Goal: Check status: Check status

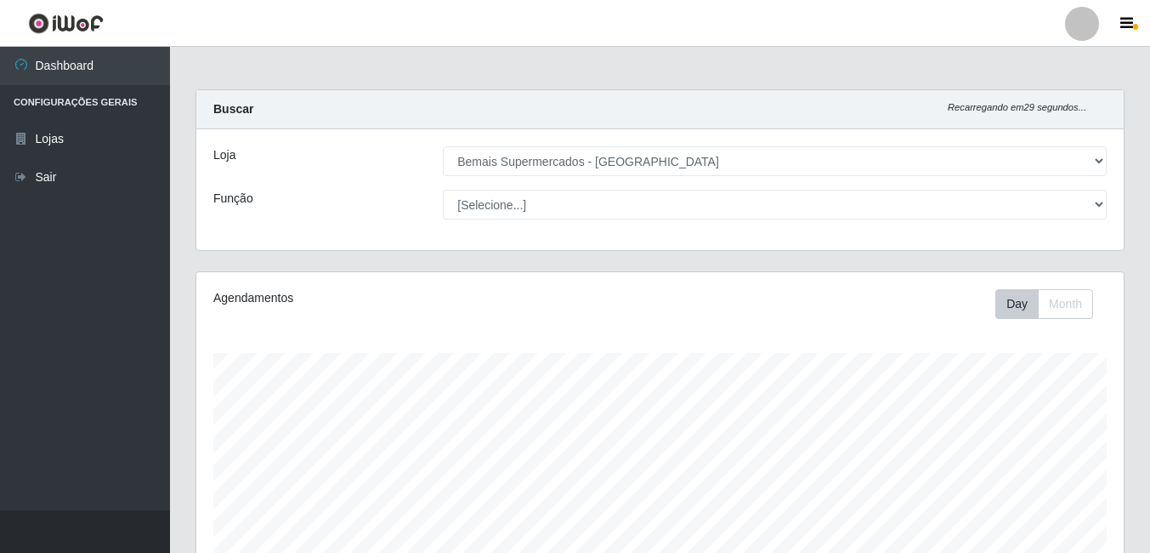
select select "249"
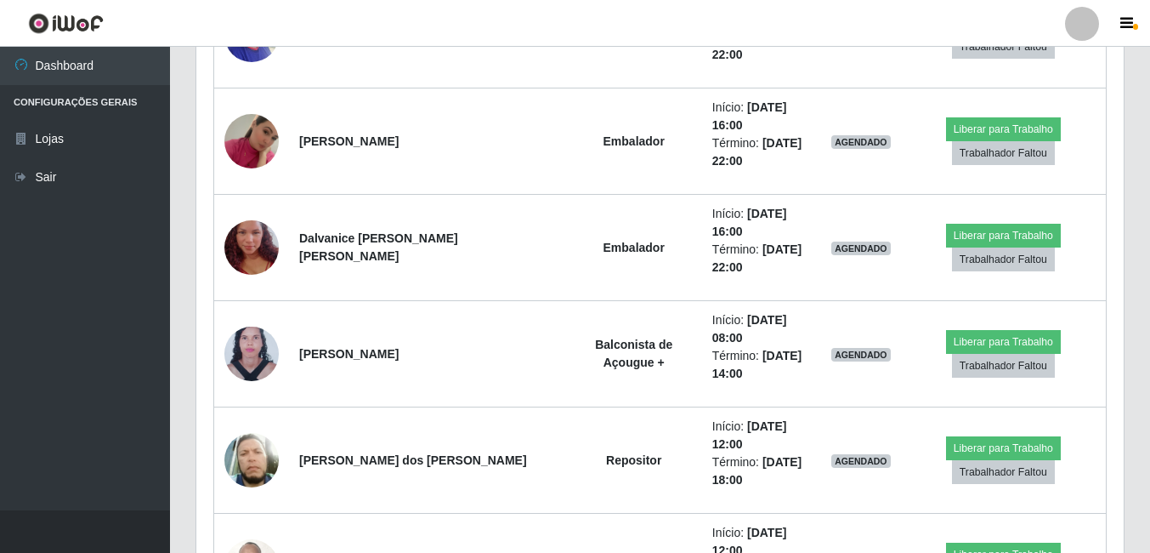
scroll to position [1379, 0]
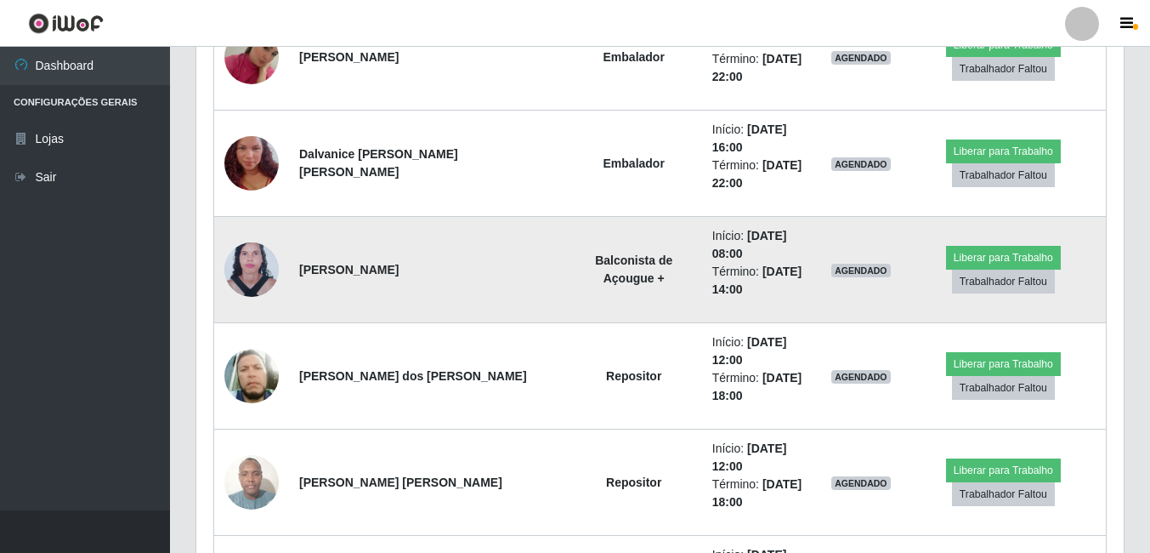
click at [267, 272] on img at bounding box center [251, 270] width 54 height 74
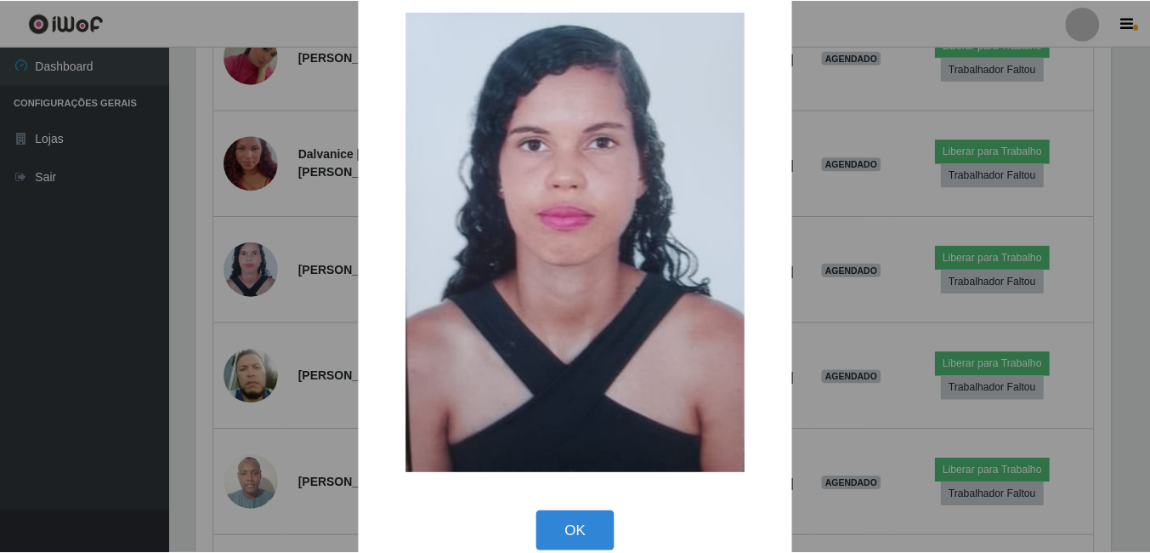
scroll to position [57, 0]
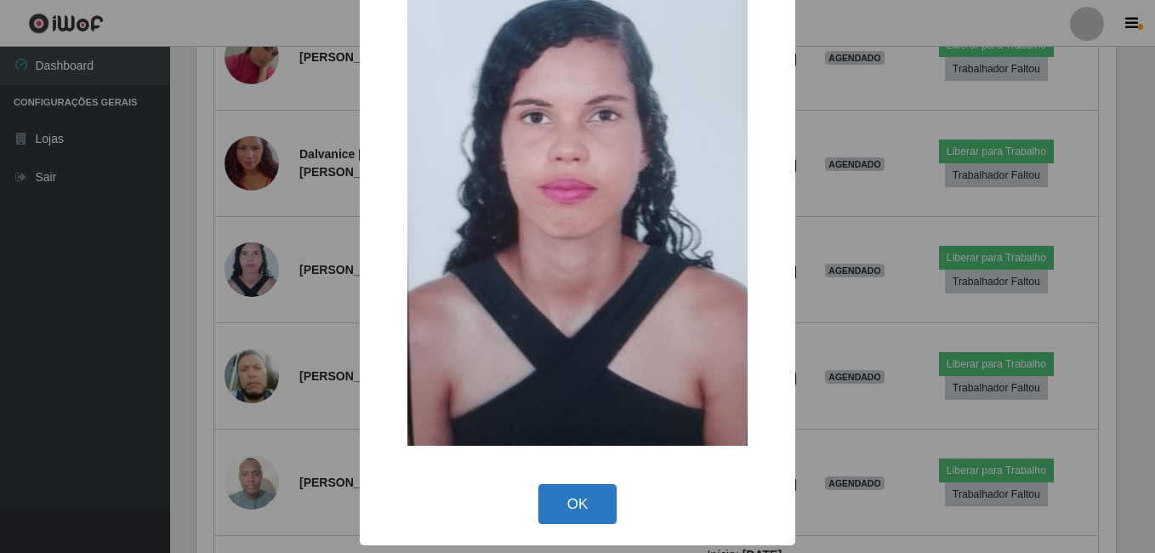
click at [562, 491] on button "OK" at bounding box center [577, 504] width 79 height 40
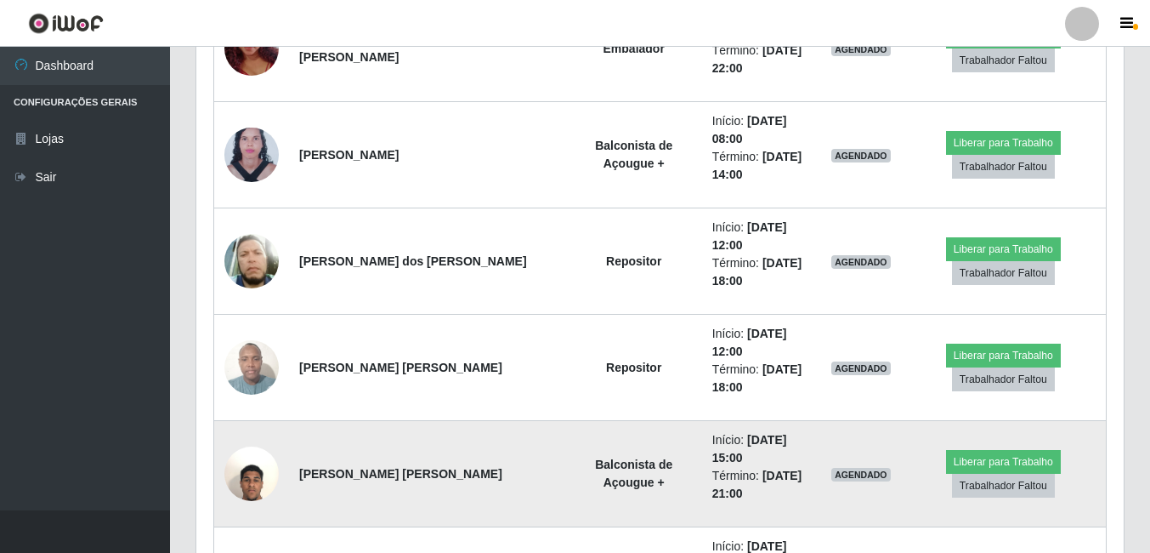
scroll to position [1464, 0]
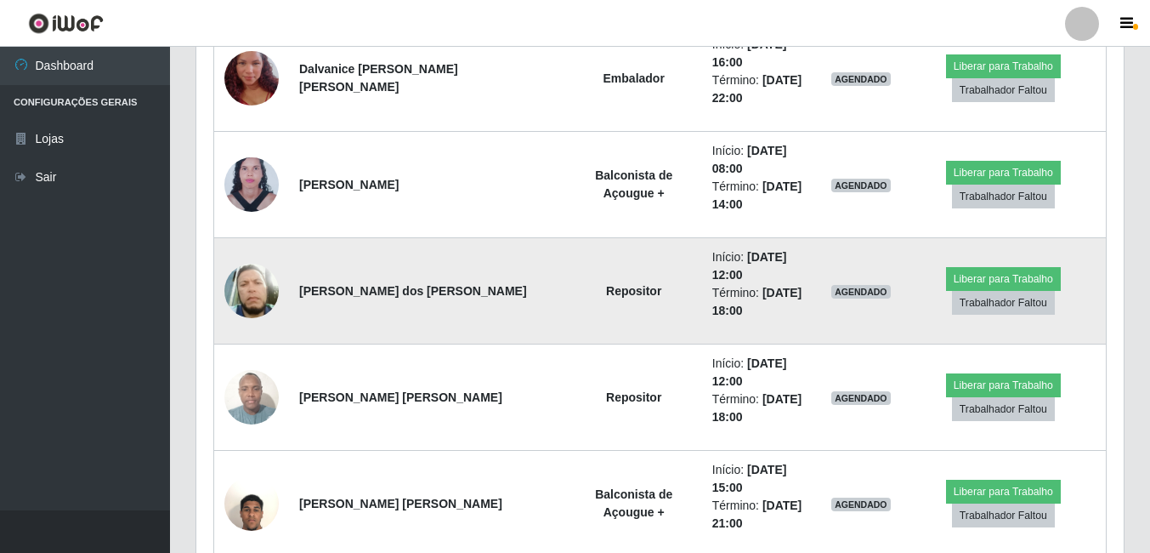
click at [489, 309] on td "[PERSON_NAME] dos [PERSON_NAME]" at bounding box center [427, 291] width 277 height 106
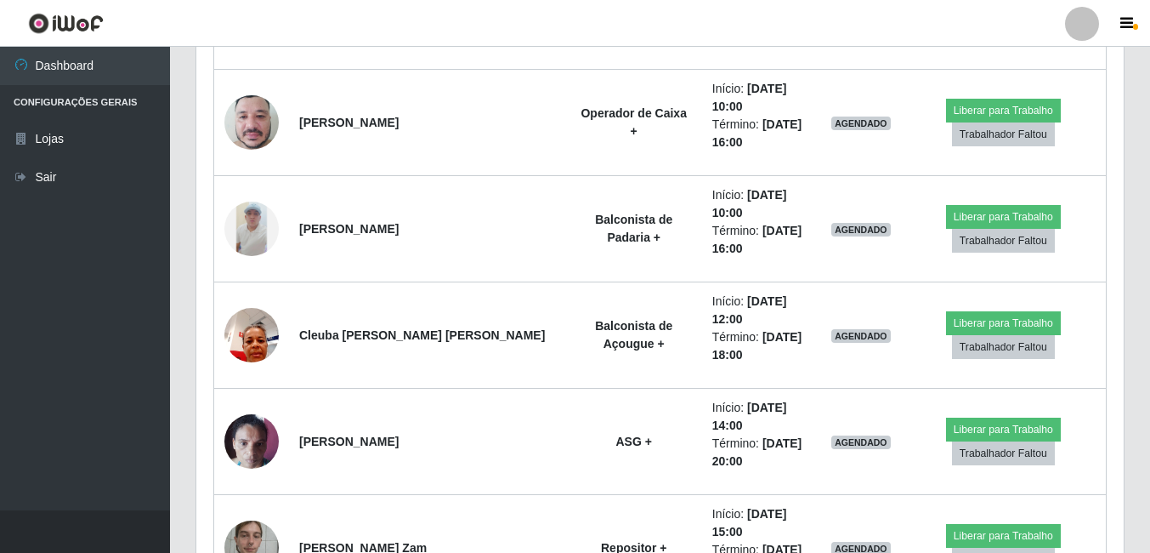
scroll to position [5885, 0]
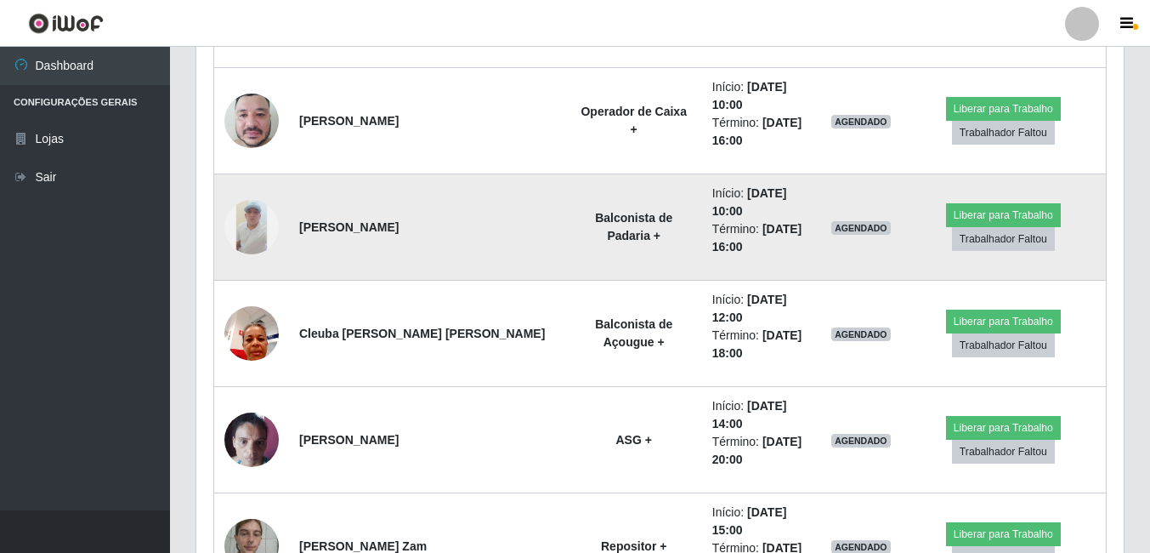
click at [240, 224] on img at bounding box center [251, 227] width 54 height 54
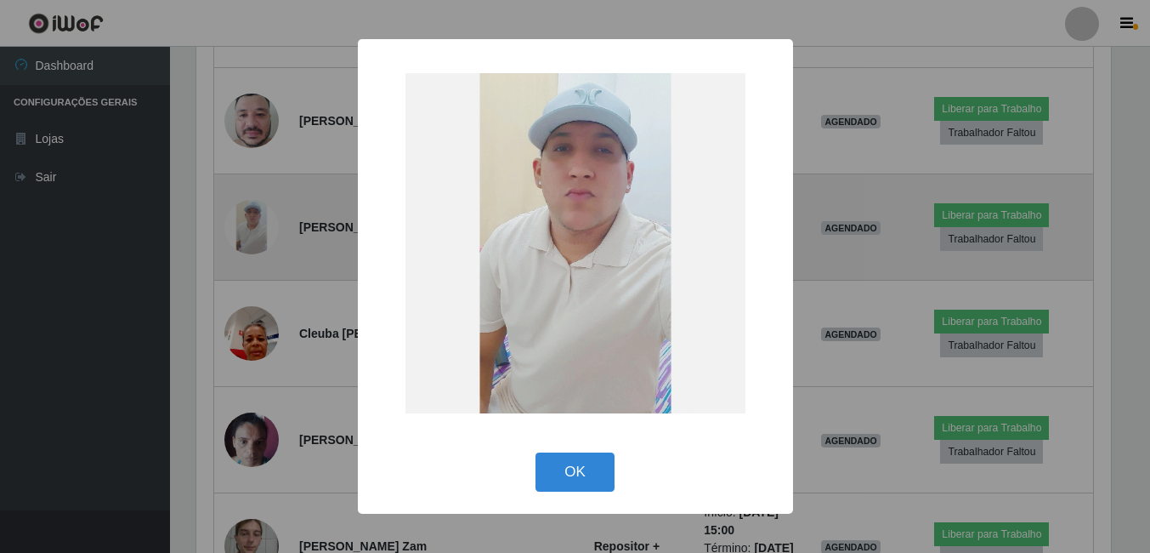
scroll to position [353, 919]
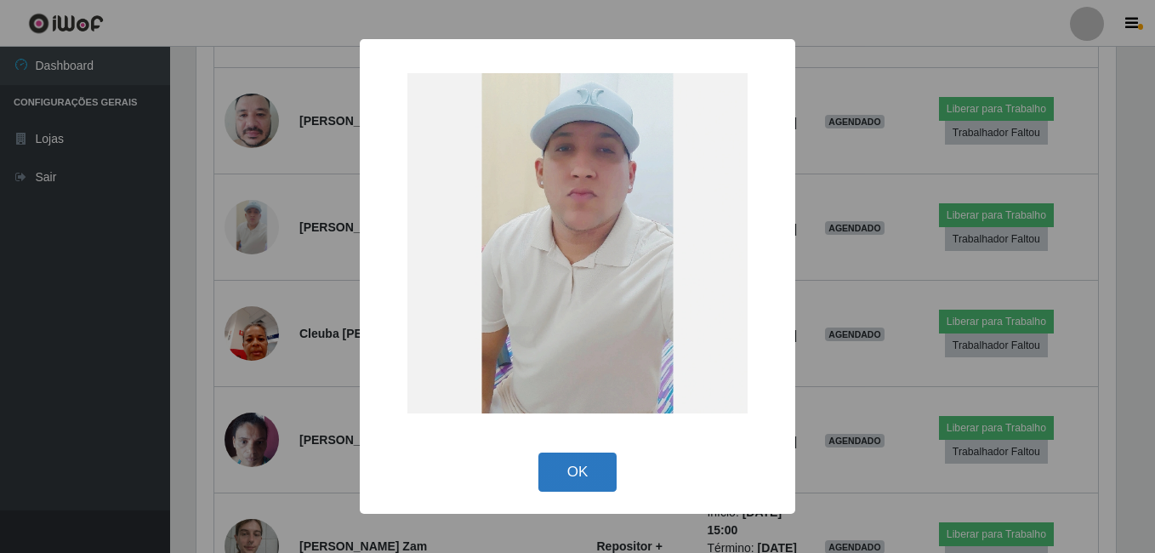
click at [590, 468] on button "OK" at bounding box center [577, 472] width 79 height 40
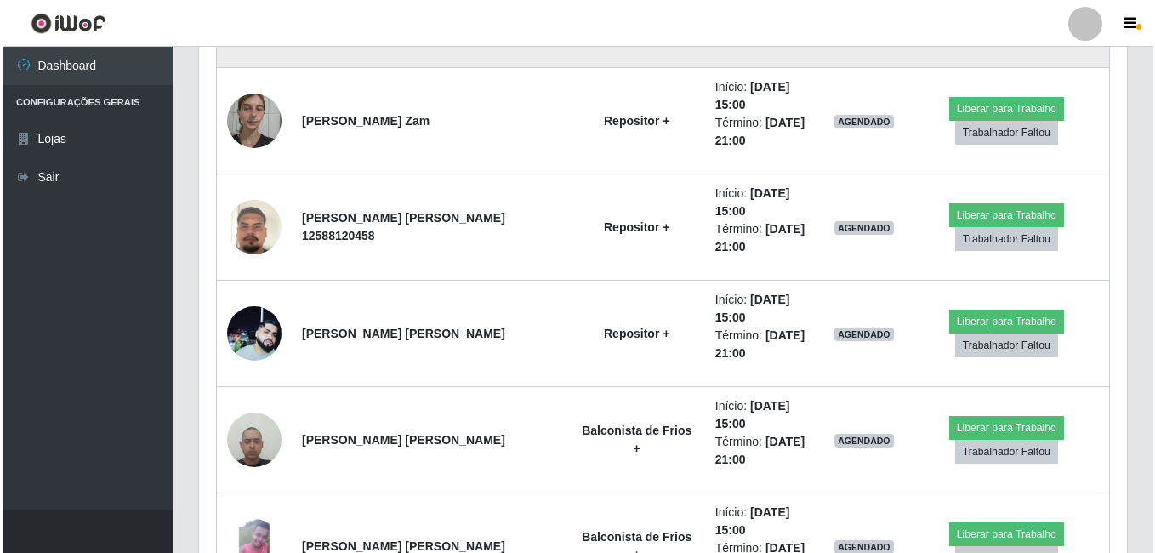
scroll to position [6396, 0]
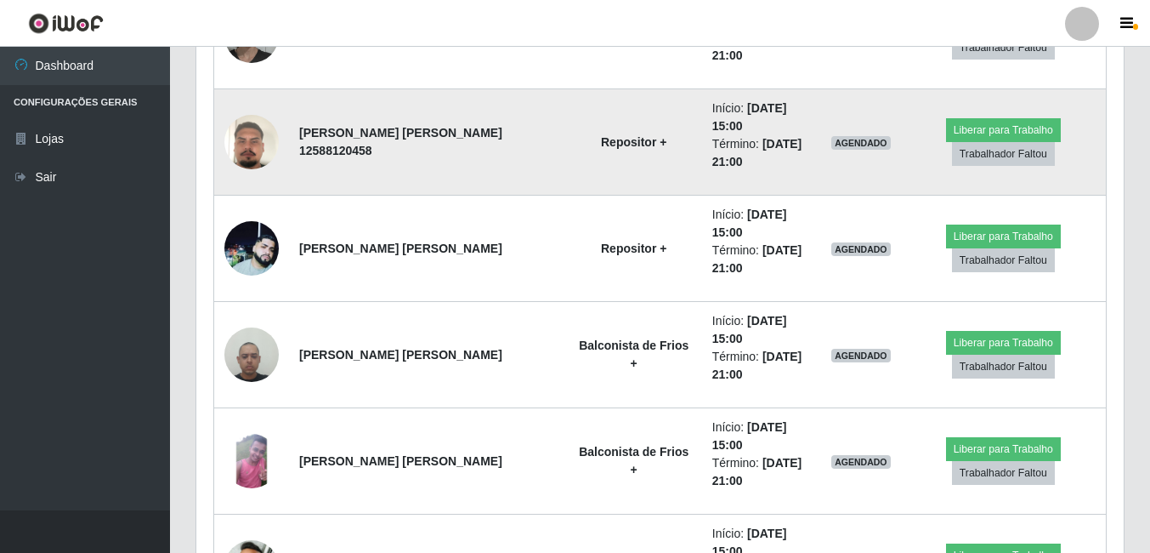
click at [254, 124] on img at bounding box center [251, 142] width 54 height 97
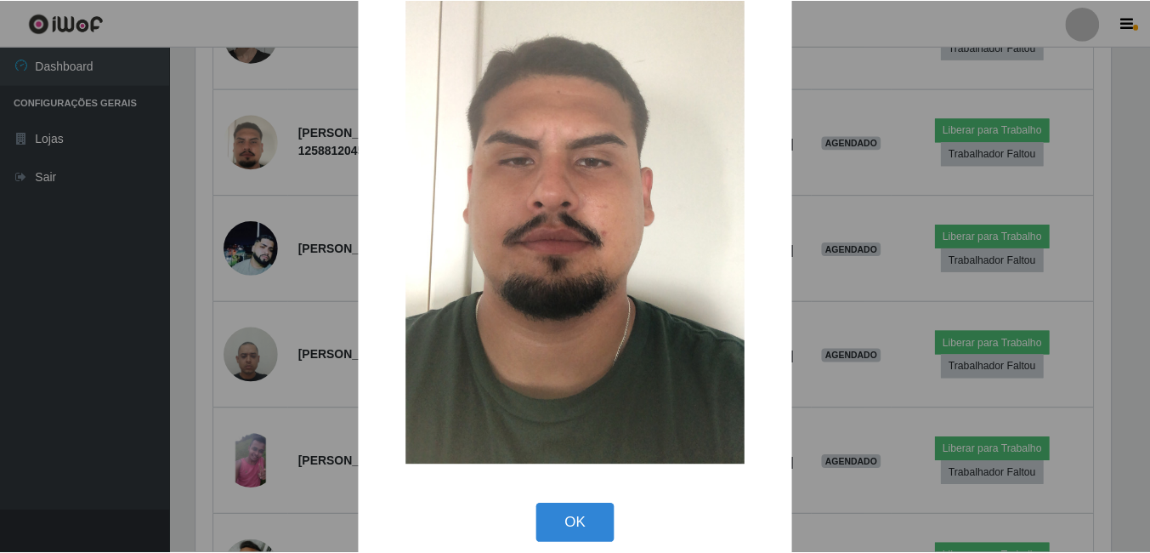
scroll to position [201, 0]
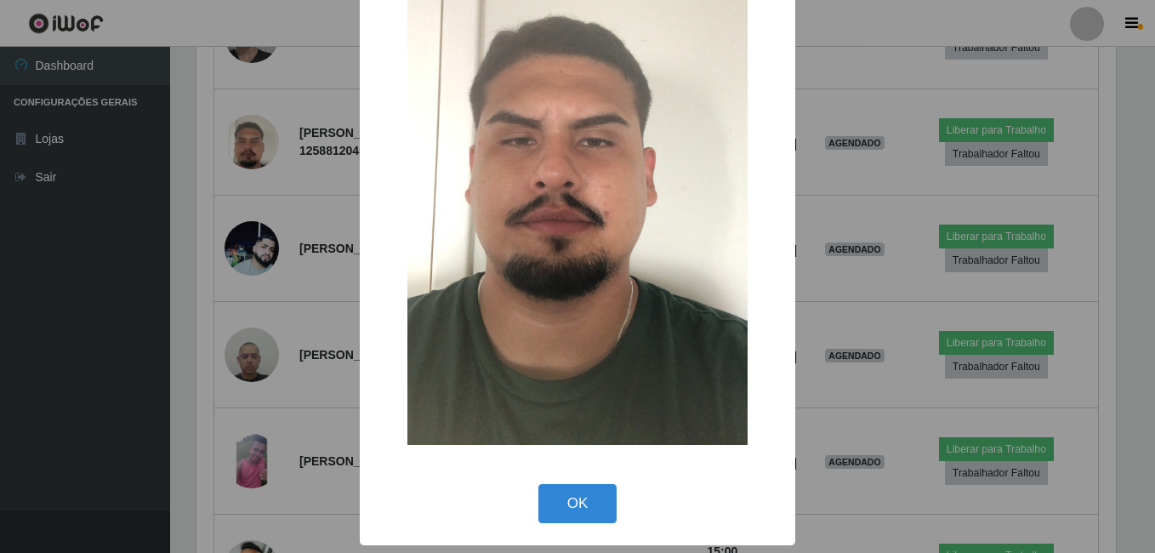
click at [578, 491] on button "OK" at bounding box center [577, 504] width 79 height 40
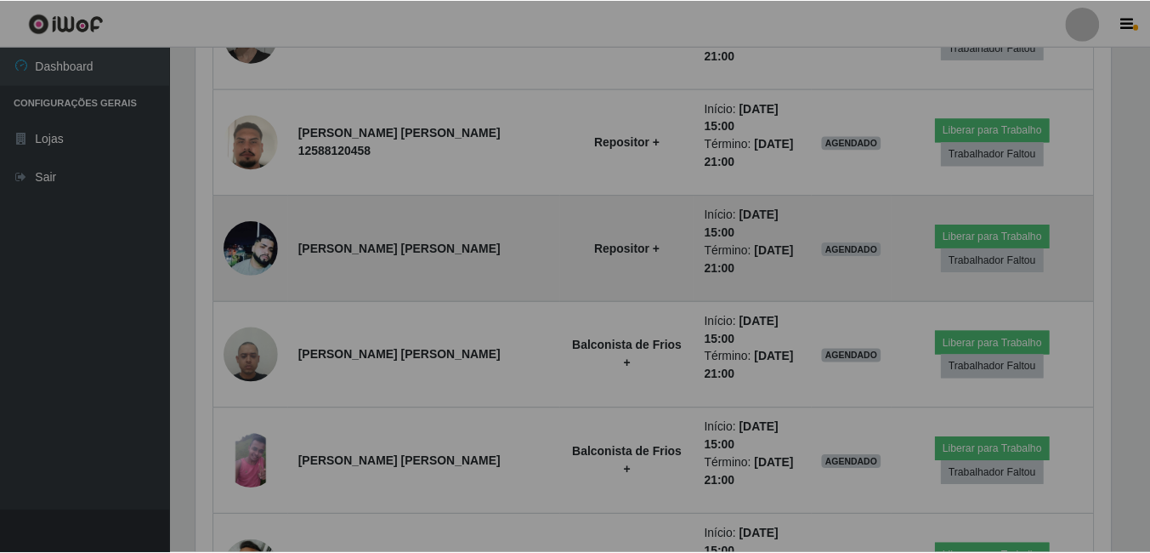
scroll to position [353, 928]
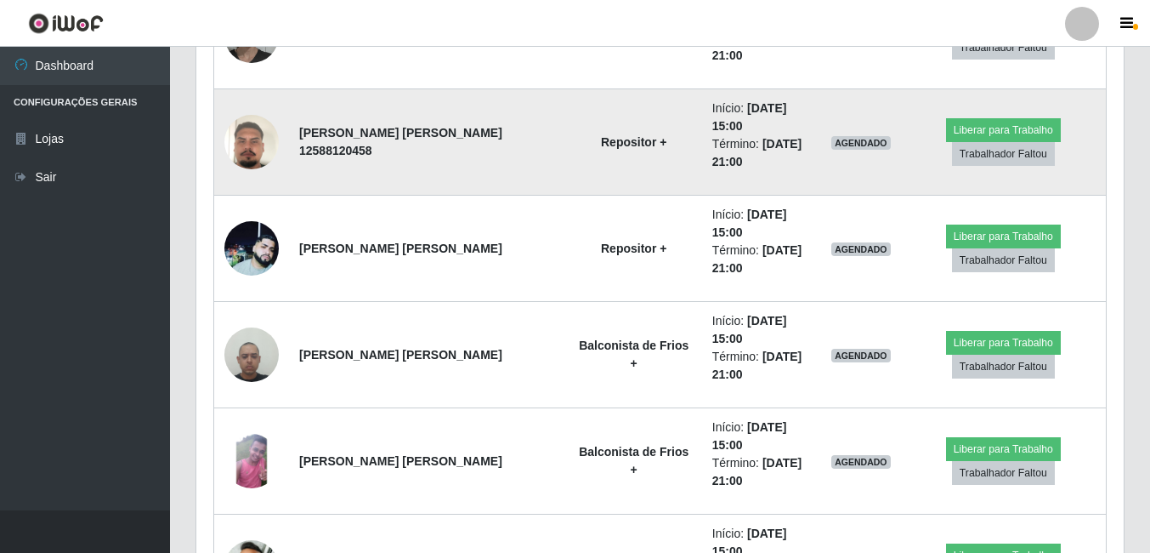
click at [315, 156] on strong "[PERSON_NAME] [PERSON_NAME] 12588120458" at bounding box center [400, 141] width 203 height 31
click at [341, 146] on strong "[PERSON_NAME] [PERSON_NAME] 12588120458" at bounding box center [400, 141] width 203 height 31
click at [363, 145] on strong "[PERSON_NAME] [PERSON_NAME] 12588120458" at bounding box center [400, 141] width 203 height 31
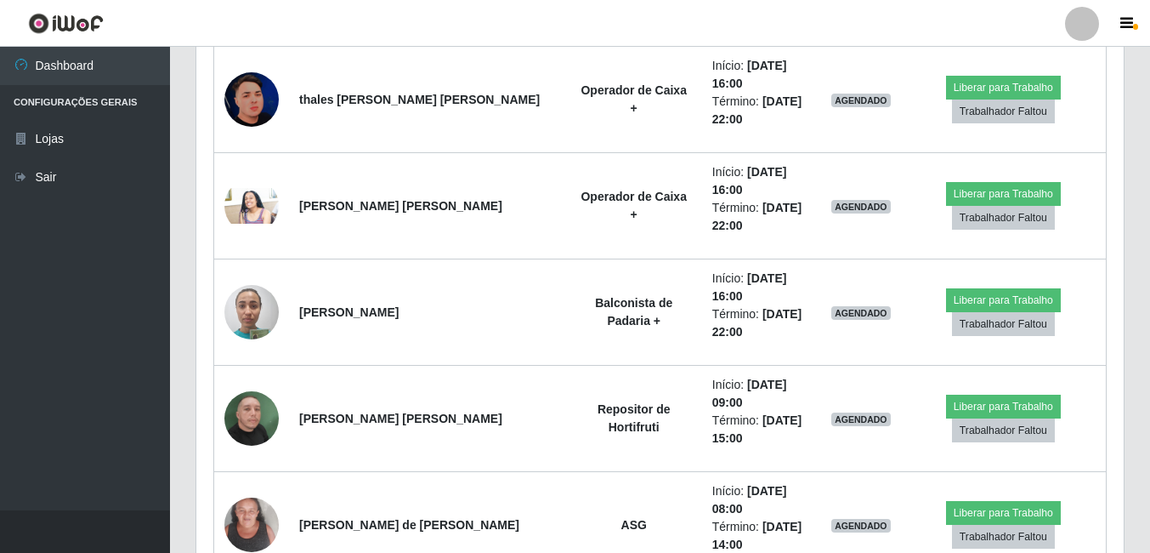
scroll to position [8032, 0]
